Goal: Find specific fact: Find specific fact

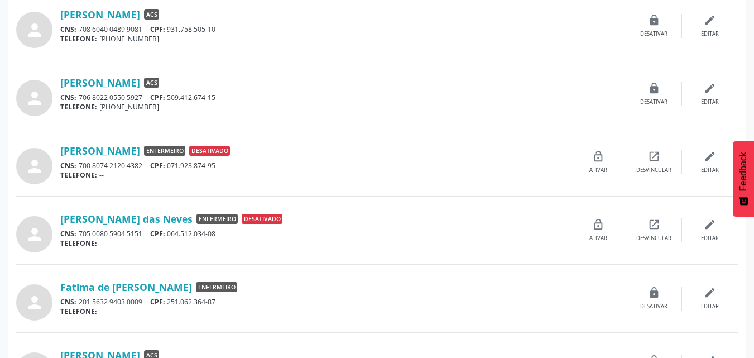
scroll to position [238, 0]
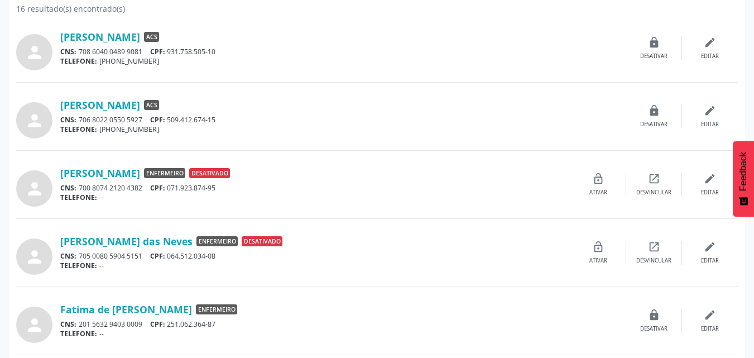
drag, startPoint x: 214, startPoint y: 54, endPoint x: 169, endPoint y: 54, distance: 45.2
click at [169, 54] on div "CNS: 708 6040 0489 9081 CPF: 931.758.505-10" at bounding box center [343, 51] width 566 height 9
copy div "931.758.505-10"
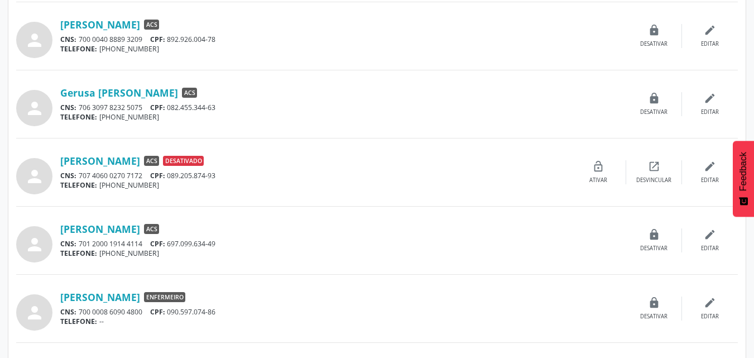
scroll to position [600, 0]
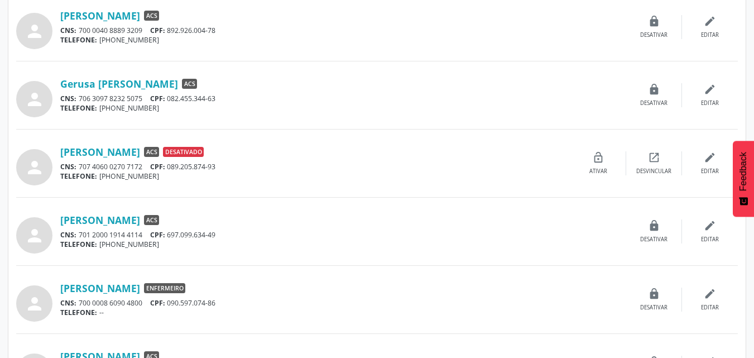
drag, startPoint x: 219, startPoint y: 237, endPoint x: 166, endPoint y: 240, distance: 53.1
click at [166, 240] on div "[PERSON_NAME] ACS CNS: 701 2000 1914 4114 CPF: 697.099.634-49 TELEFONE: [PHONE_…" at bounding box center [343, 232] width 566 height 36
copy div "TELEFONE: [PHONE_NUMBER]"
click at [226, 237] on div "CNS: 701 2000 1914 4114 CPF: 697.099.634-49" at bounding box center [343, 234] width 566 height 9
drag, startPoint x: 218, startPoint y: 235, endPoint x: 169, endPoint y: 233, distance: 49.2
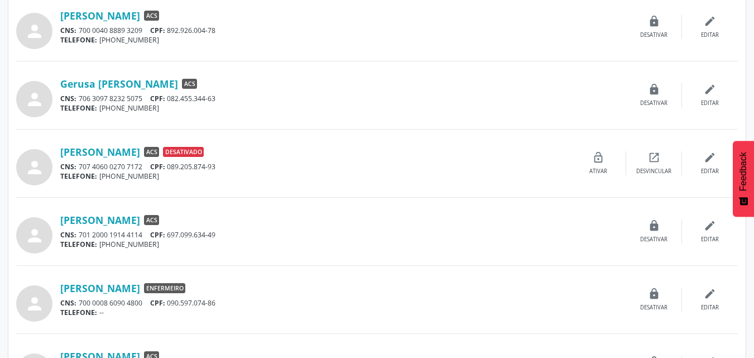
click at [169, 233] on div "CNS: 701 2000 1914 4114 CPF: 697.099.634-49" at bounding box center [343, 234] width 566 height 9
copy div "697.099.634-49"
